Goal: Task Accomplishment & Management: Manage account settings

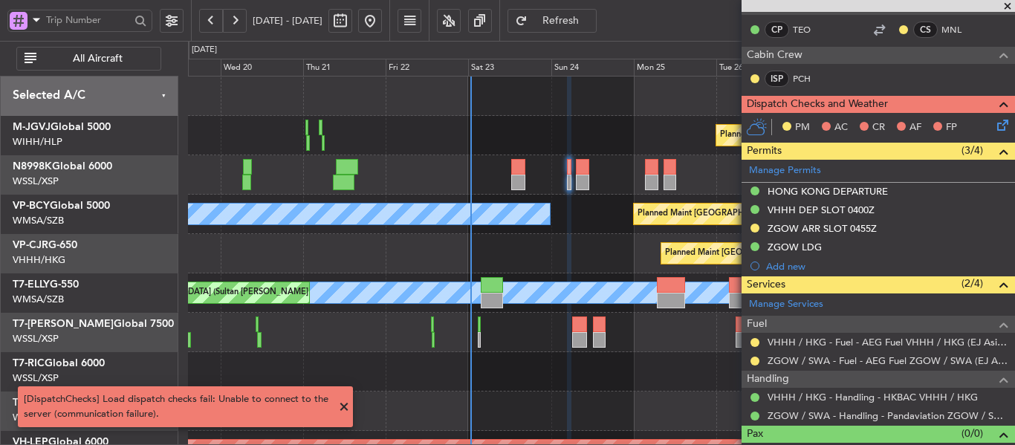
scroll to position [297, 0]
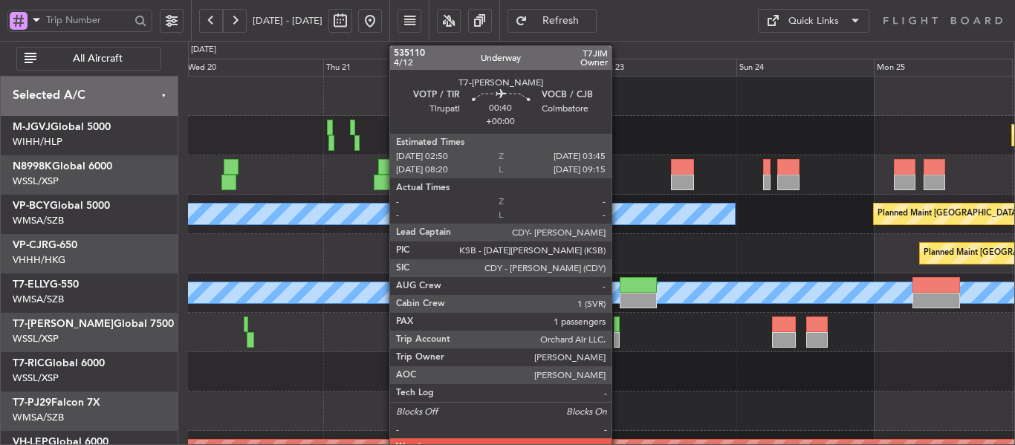
click at [618, 326] on div at bounding box center [617, 324] width 6 height 16
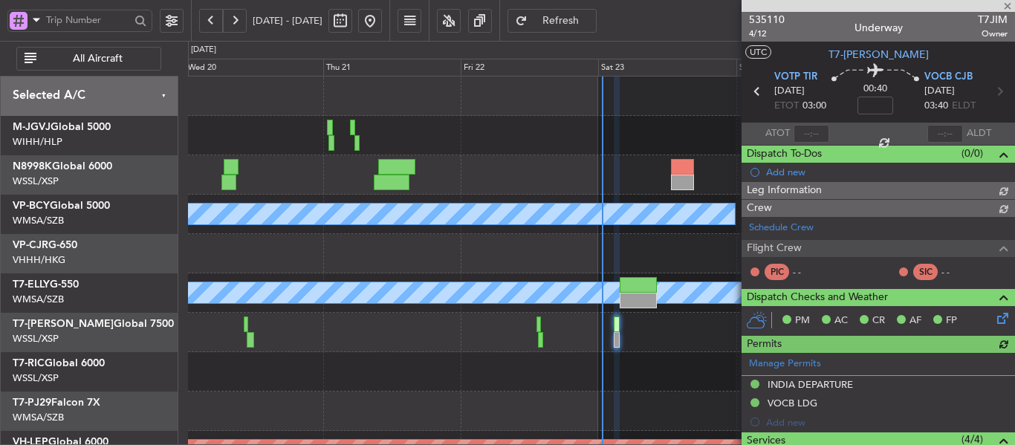
type input "[PERSON_NAME] (BTA)"
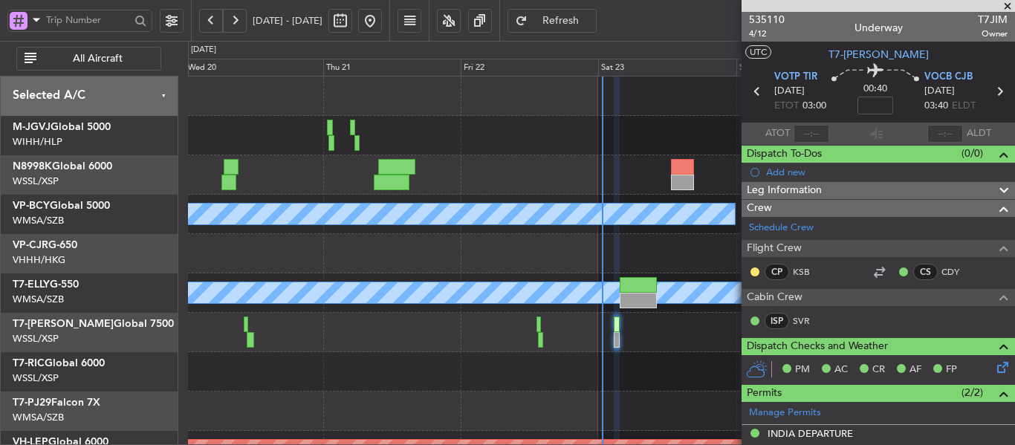
click at [1004, 4] on span at bounding box center [1007, 6] width 15 height 13
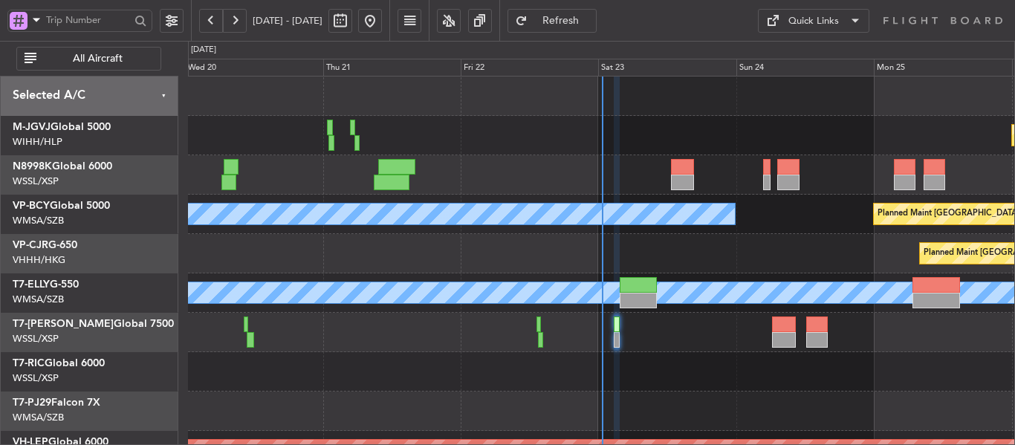
type input "0"
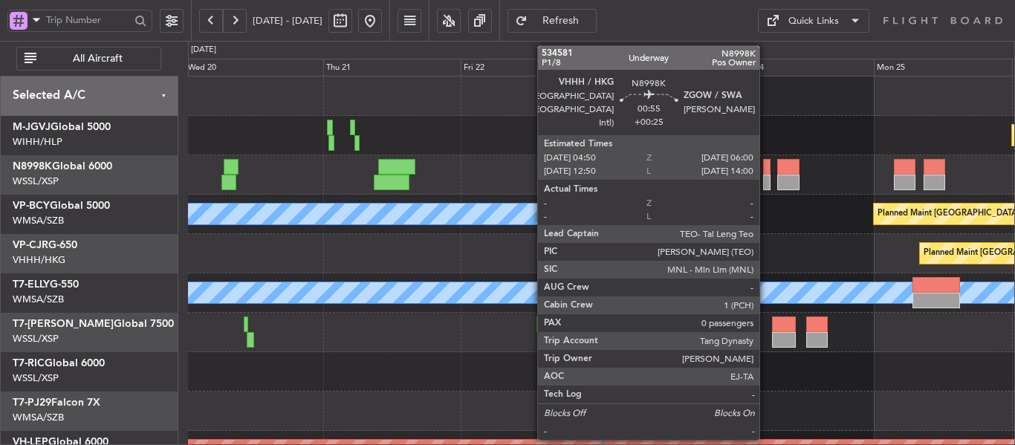
click at [766, 175] on div at bounding box center [766, 183] width 7 height 16
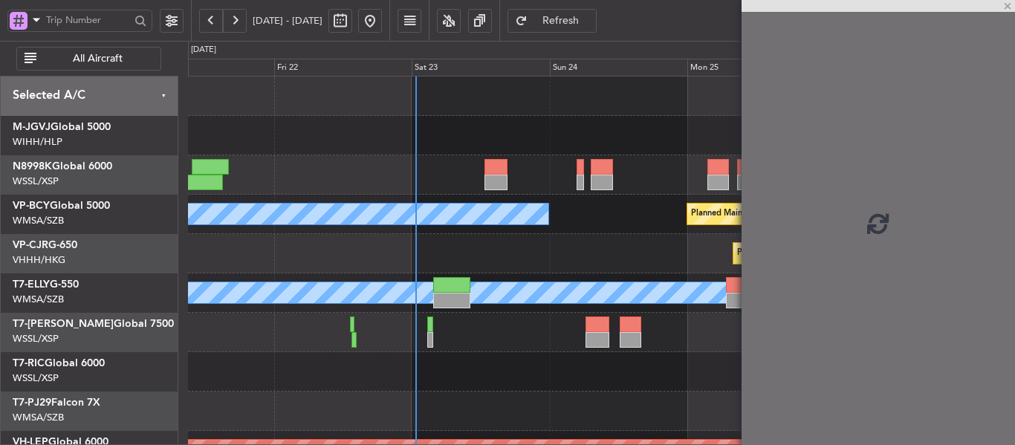
click at [491, 125] on div "Planned Maint [GEOGRAPHIC_DATA] (Halim Intl)" at bounding box center [601, 135] width 826 height 39
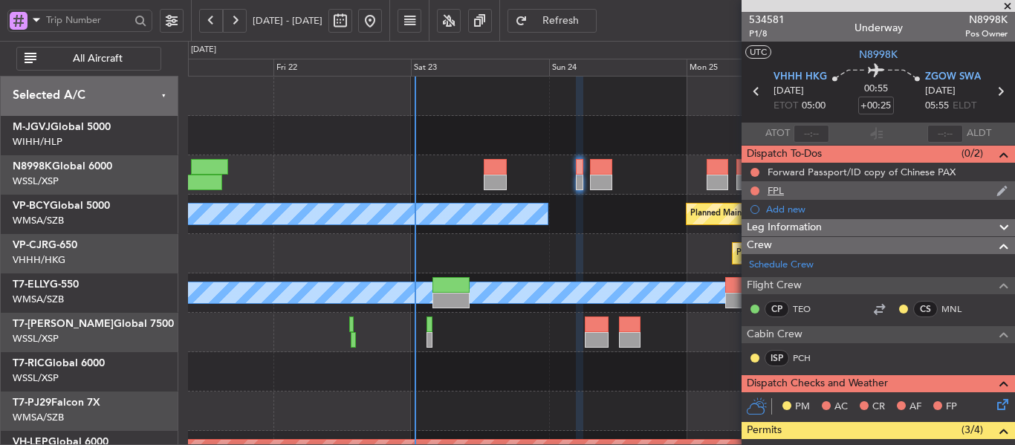
click at [770, 192] on div "FPL" at bounding box center [775, 190] width 16 height 13
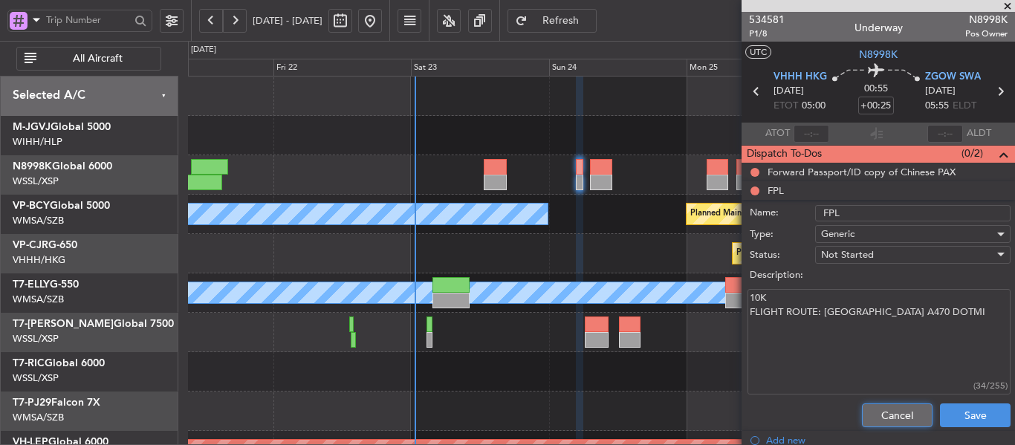
click at [871, 415] on button "Cancel" at bounding box center [897, 415] width 71 height 24
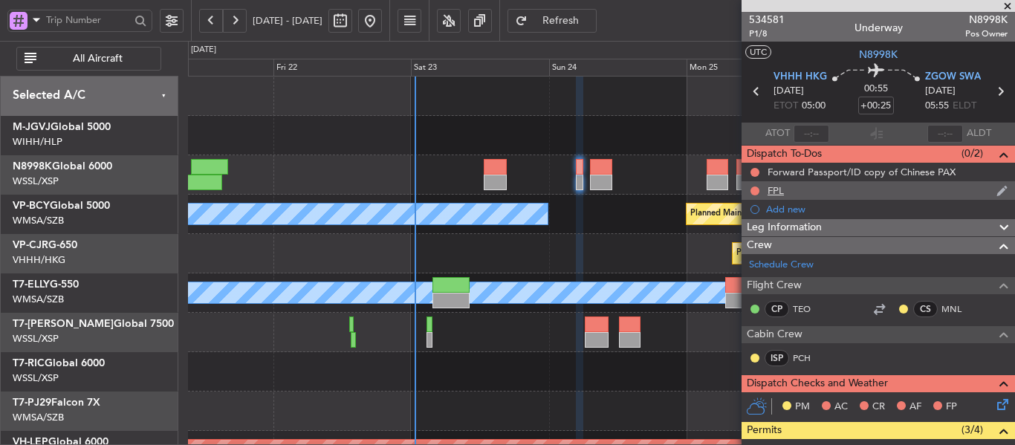
click at [770, 186] on div "FPL" at bounding box center [775, 190] width 16 height 13
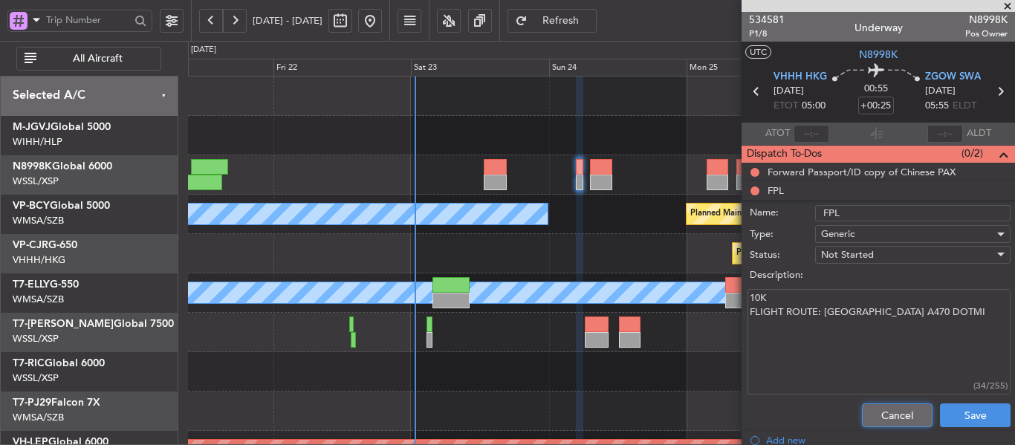
click at [871, 412] on button "Cancel" at bounding box center [897, 415] width 71 height 24
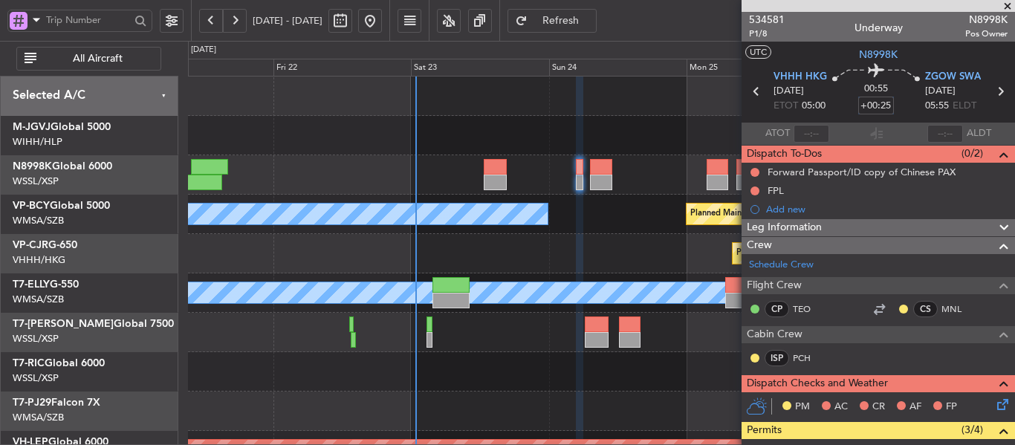
click at [866, 105] on input "+00:25" at bounding box center [876, 106] width 36 height 18
click at [847, 109] on div "00:55 20" at bounding box center [876, 91] width 98 height 55
type input "+00:20"
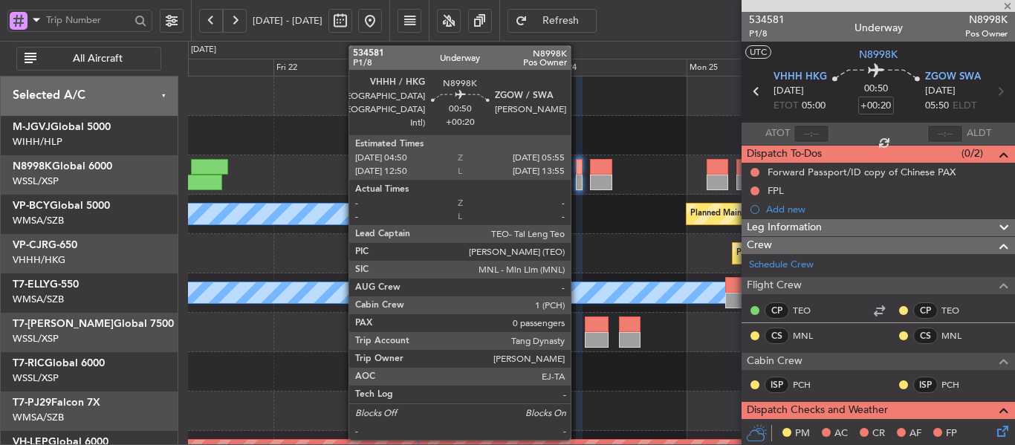
click at [577, 187] on div at bounding box center [579, 183] width 7 height 16
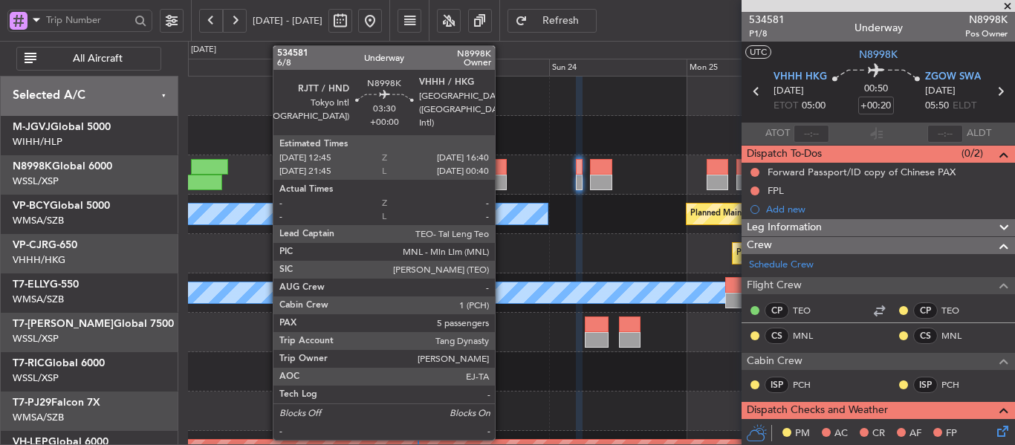
click at [501, 178] on div at bounding box center [495, 183] width 23 height 16
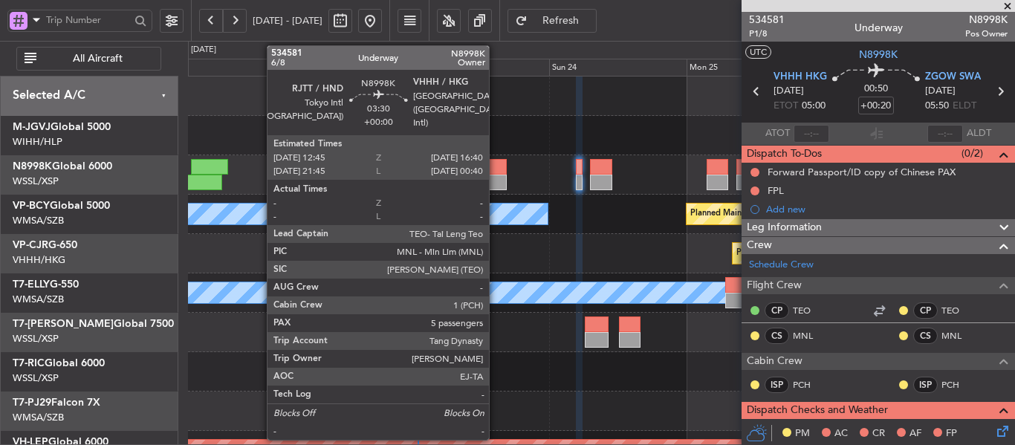
click at [496, 172] on div at bounding box center [495, 167] width 23 height 16
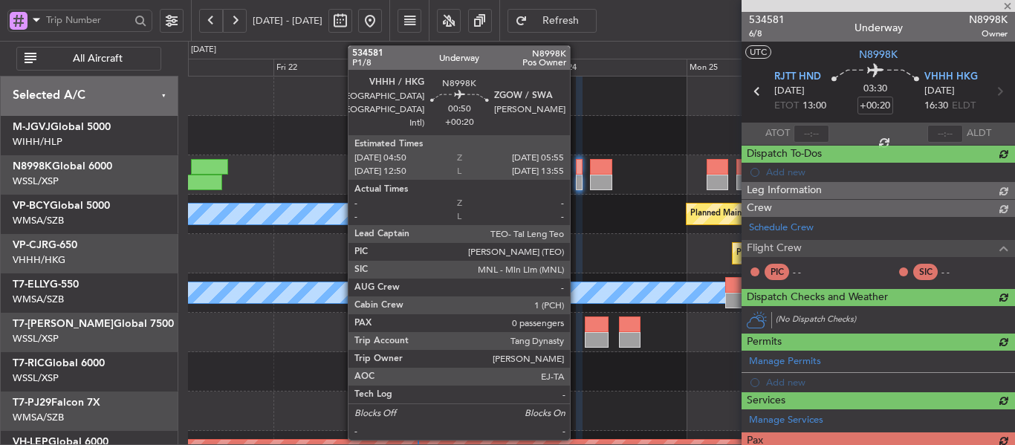
type input "5"
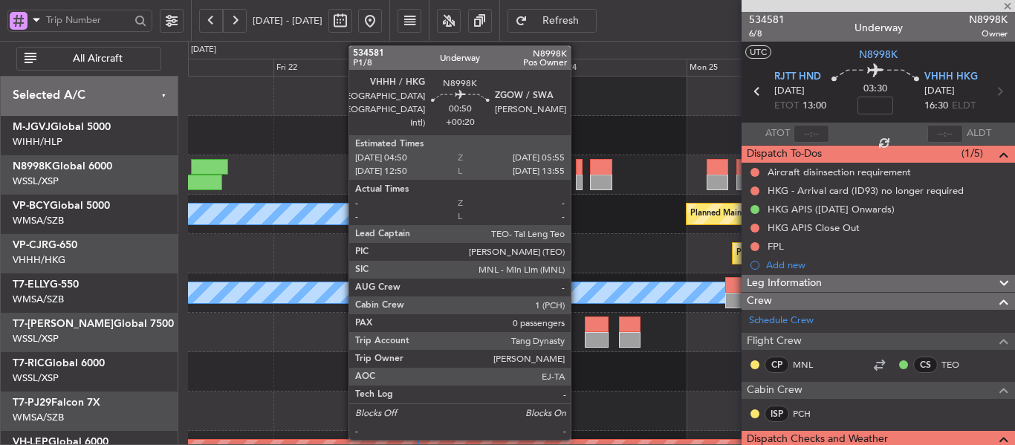
click at [577, 178] on div at bounding box center [579, 183] width 7 height 16
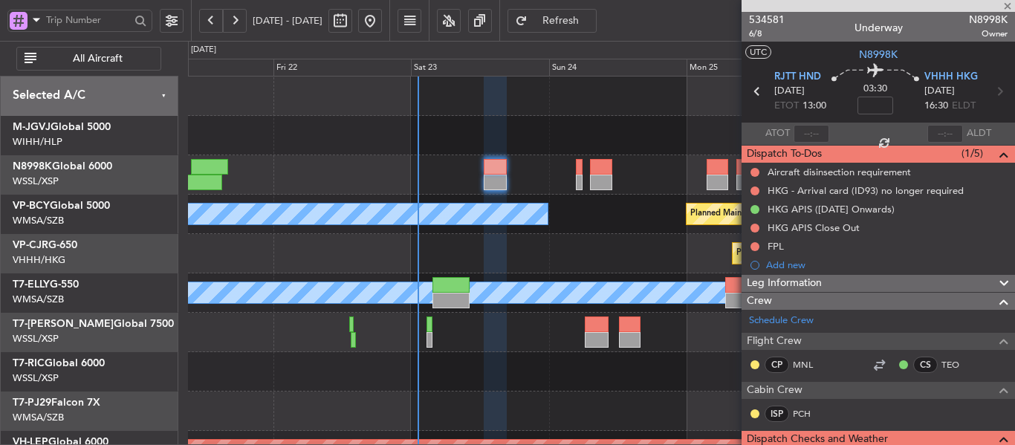
type input "+00:20"
type input "0"
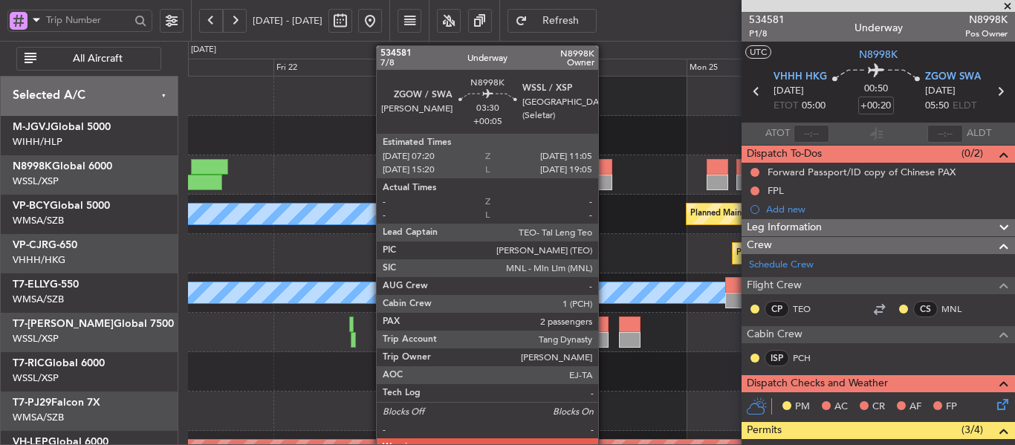
click at [605, 176] on div at bounding box center [601, 183] width 22 height 16
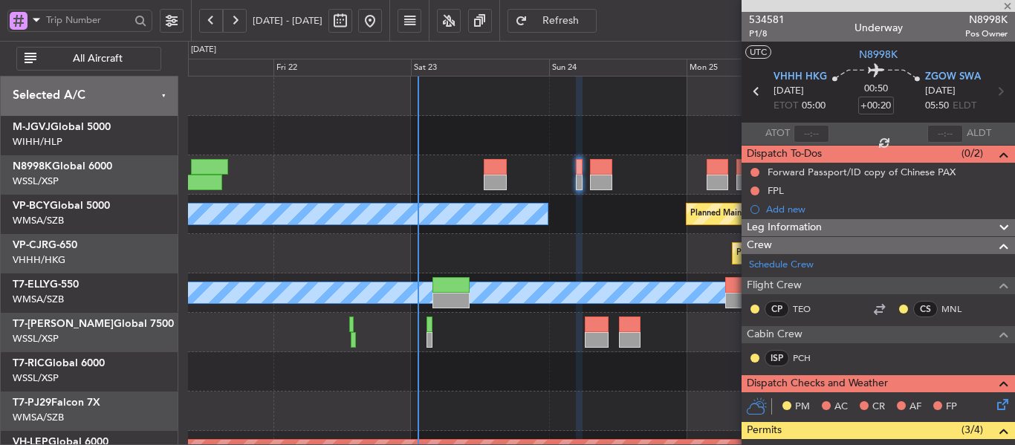
type input "+00:05"
type input "2"
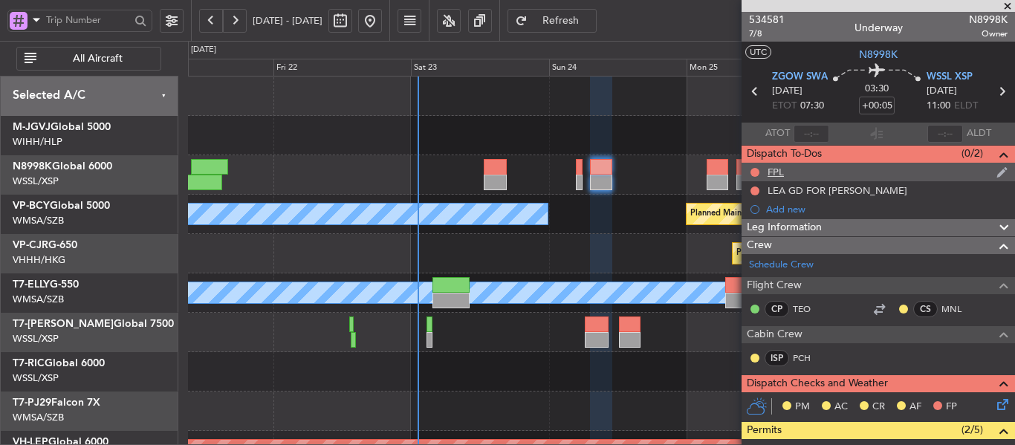
click at [771, 173] on div "FPL" at bounding box center [775, 172] width 16 height 13
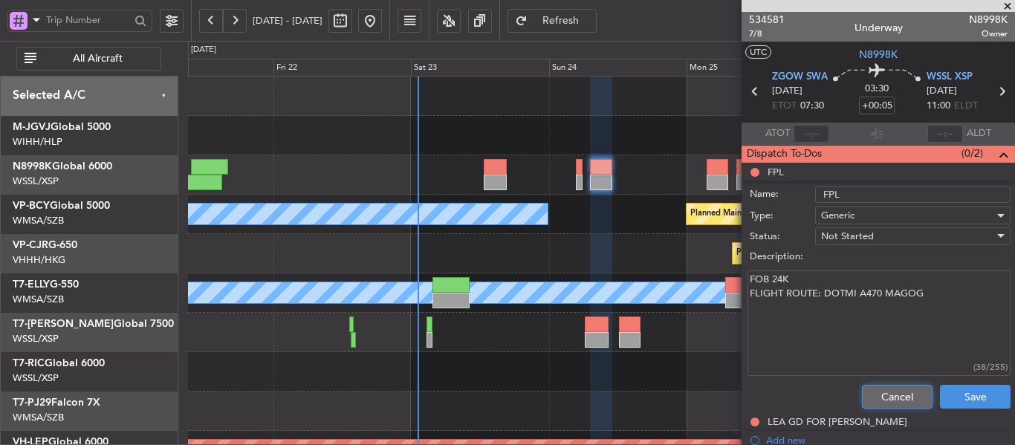
click at [883, 392] on button "Cancel" at bounding box center [897, 397] width 71 height 24
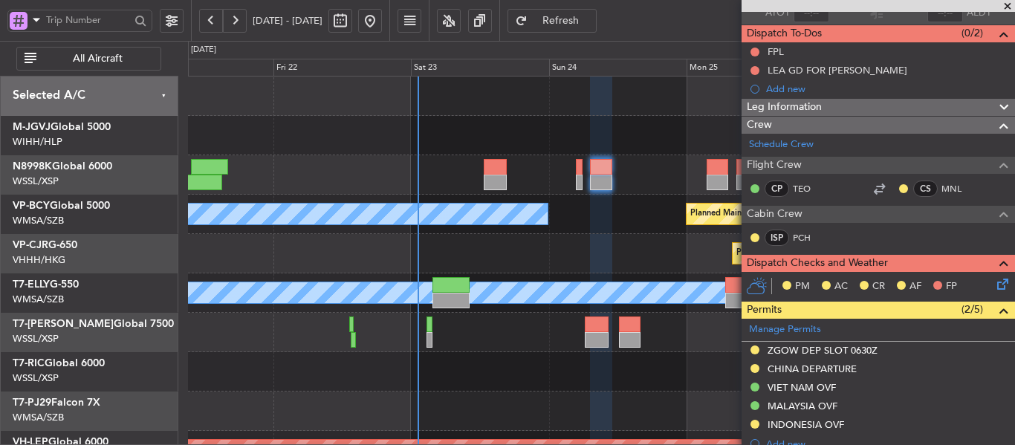
scroll to position [368, 0]
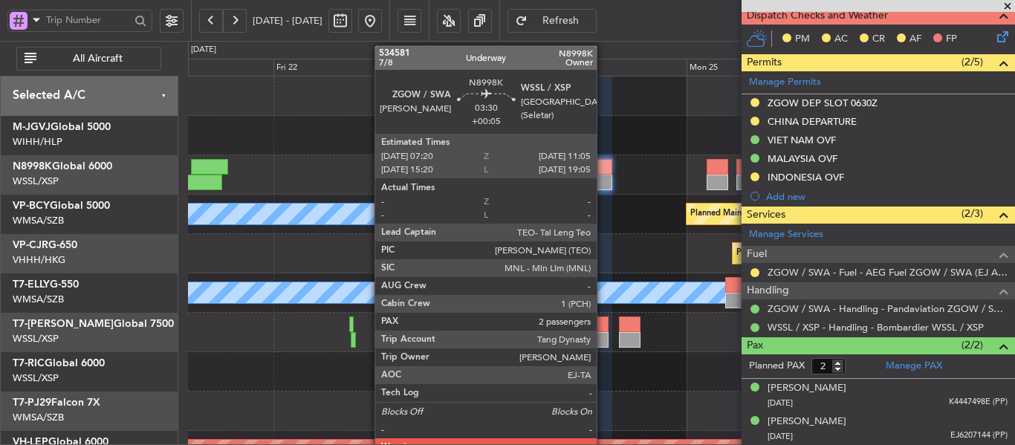
click at [603, 173] on div at bounding box center [601, 167] width 22 height 16
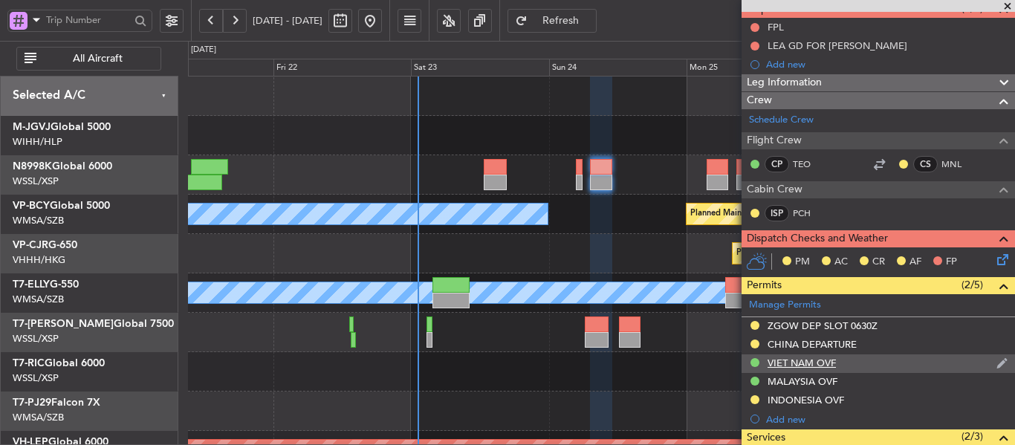
scroll to position [71, 0]
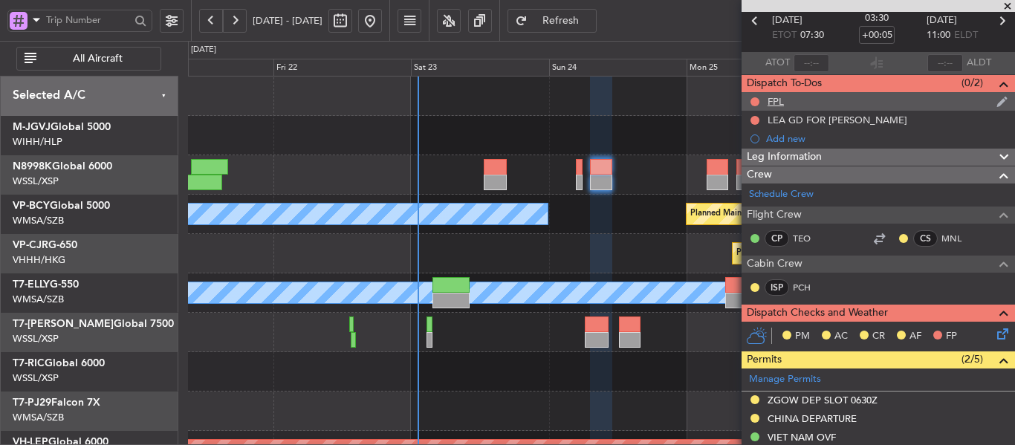
click at [774, 103] on div "FPL" at bounding box center [775, 101] width 16 height 13
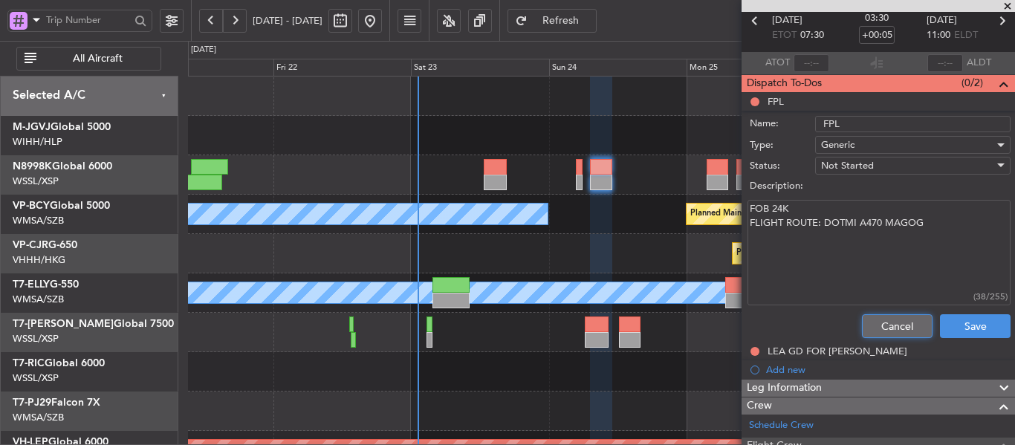
click at [863, 324] on button "Cancel" at bounding box center [897, 326] width 71 height 24
